Goal: Download file/media

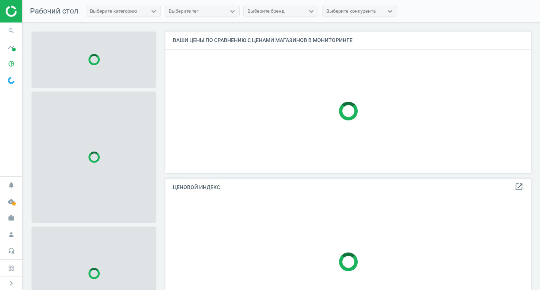
scroll to position [153, 372]
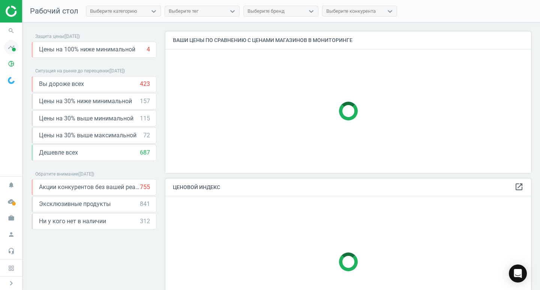
click at [12, 46] on icon "timeline" at bounding box center [11, 47] width 14 height 14
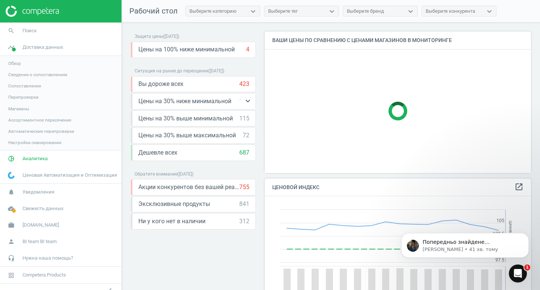
scroll to position [0, 0]
click at [16, 63] on span "Обзор" at bounding box center [14, 63] width 13 height 6
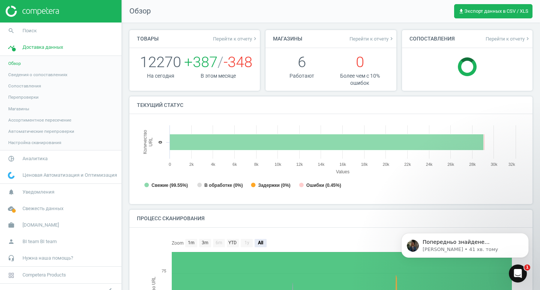
scroll to position [4, 4]
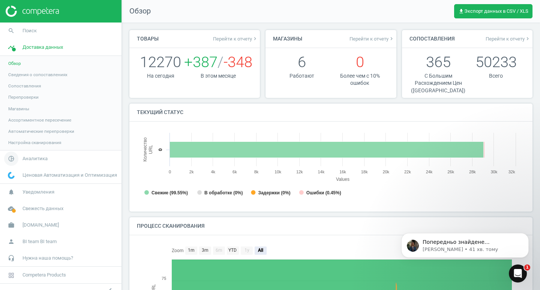
click at [36, 159] on span "Аналитика" at bounding box center [35, 158] width 25 height 7
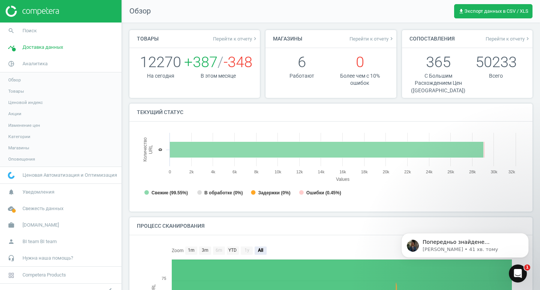
click at [14, 91] on span "Товары" at bounding box center [16, 91] width 16 height 6
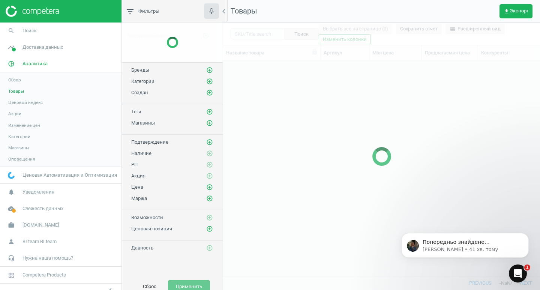
scroll to position [204, 311]
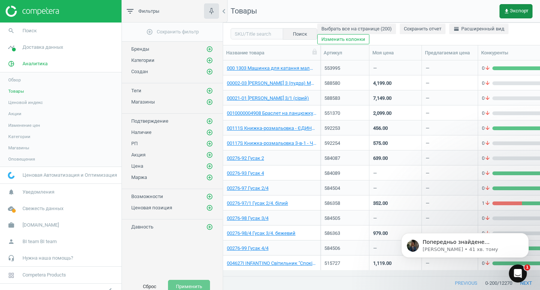
click at [515, 9] on span "get_app Экспорт" at bounding box center [516, 11] width 25 height 6
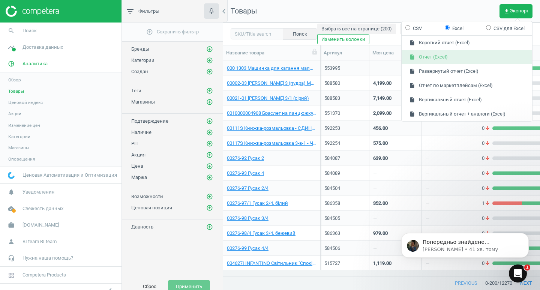
click at [449, 59] on button "insert_drive_file Отчет (Excel)" at bounding box center [467, 57] width 131 height 14
